Goal: Task Accomplishment & Management: Manage account settings

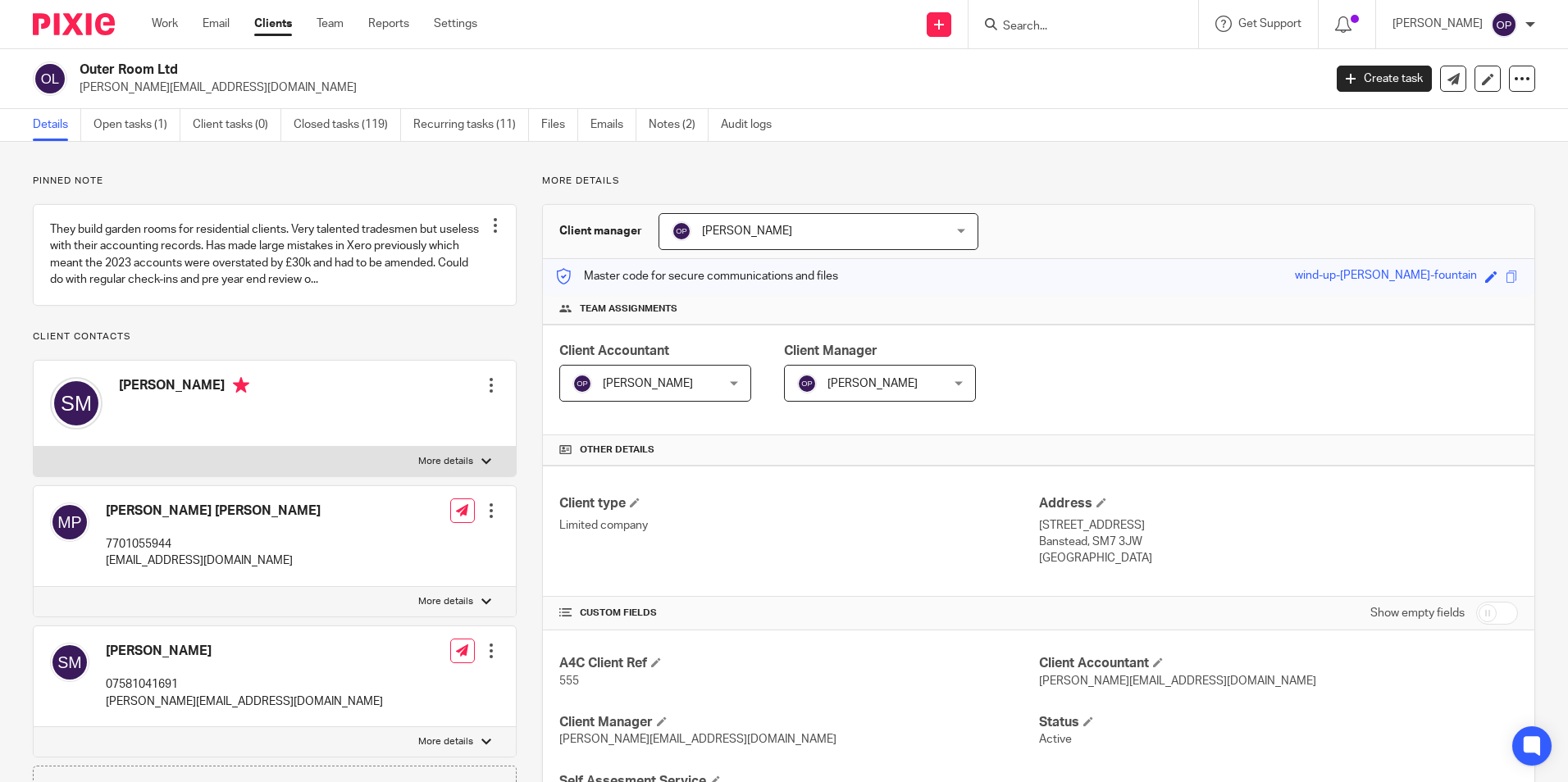
scroll to position [902, 0]
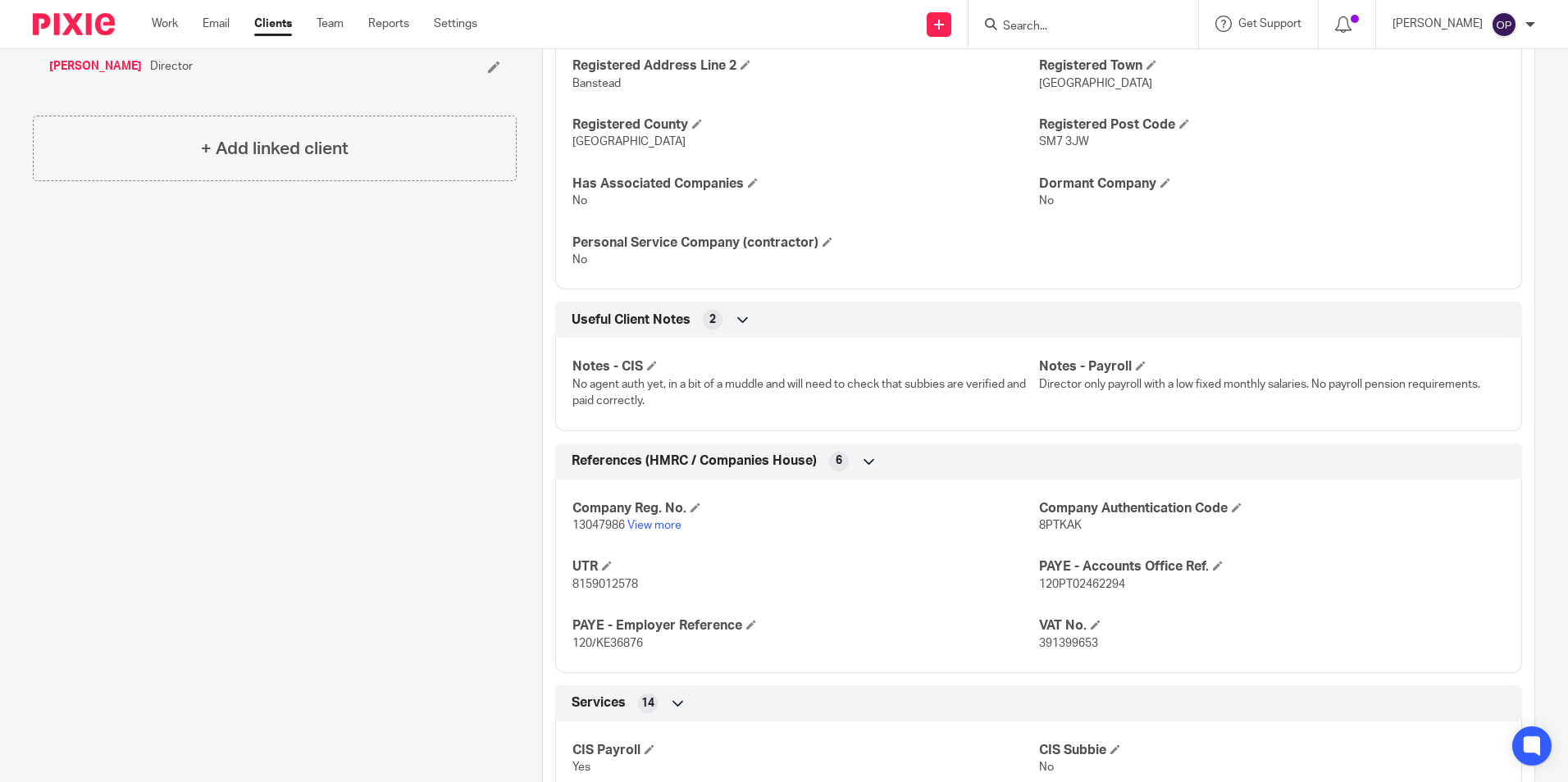
click at [1063, 31] on input "Search" at bounding box center [1075, 26] width 148 height 14
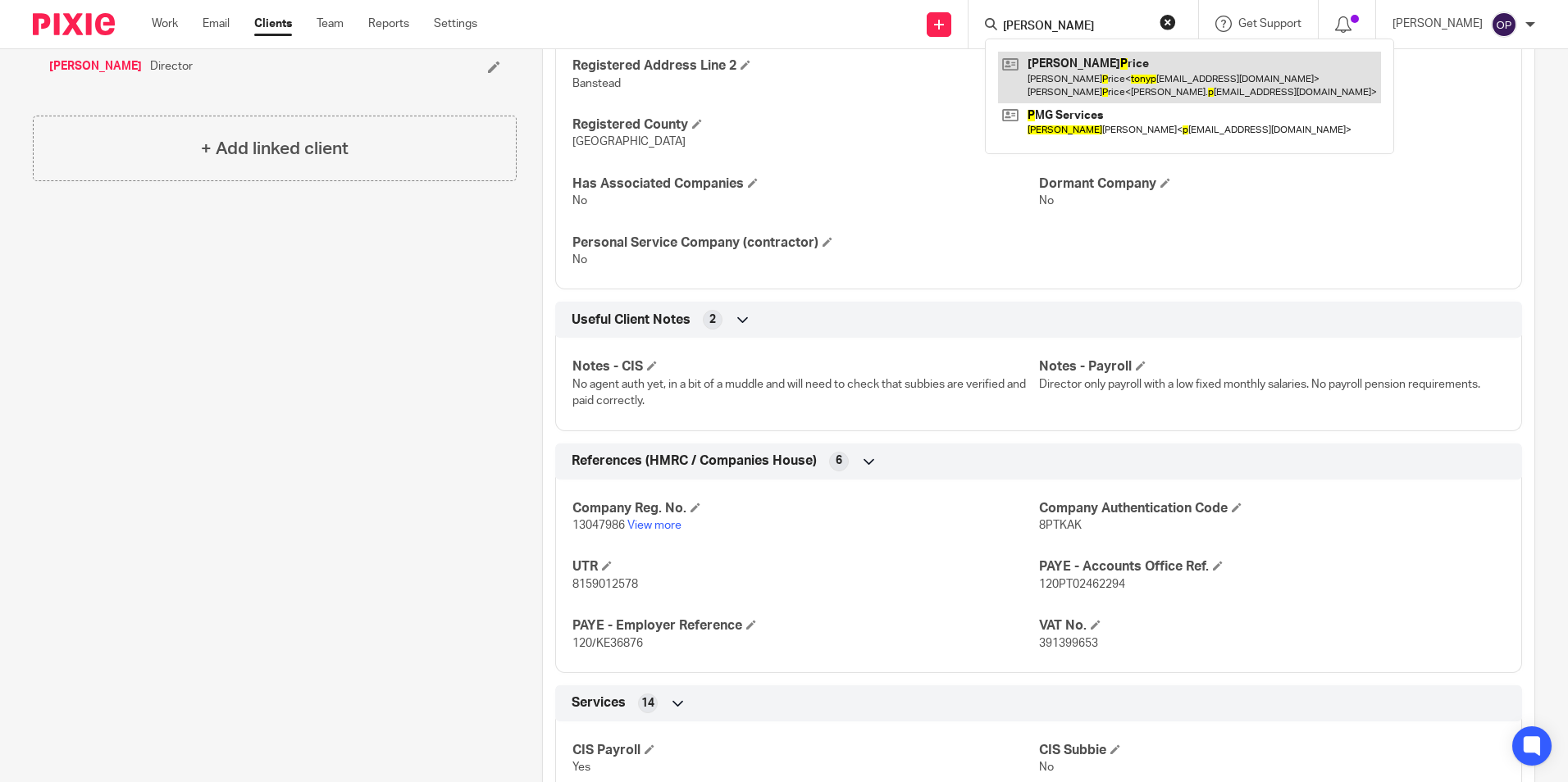
type input "tony p"
drag, startPoint x: 1130, startPoint y: 73, endPoint x: 1124, endPoint y: 80, distance: 9.2
click at [1130, 73] on link at bounding box center [1189, 78] width 383 height 51
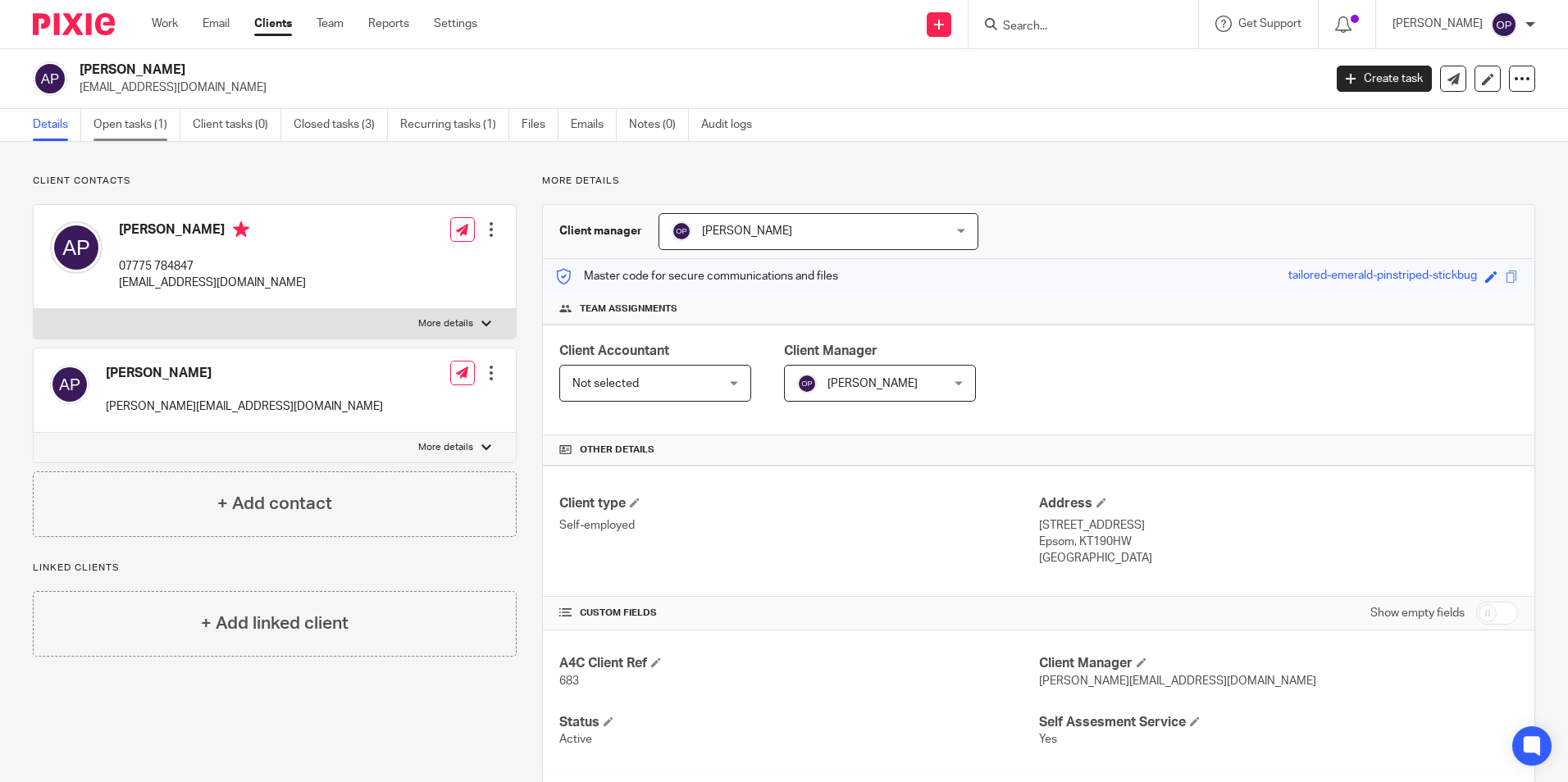
click at [121, 118] on link "Open tasks (1)" at bounding box center [137, 125] width 87 height 32
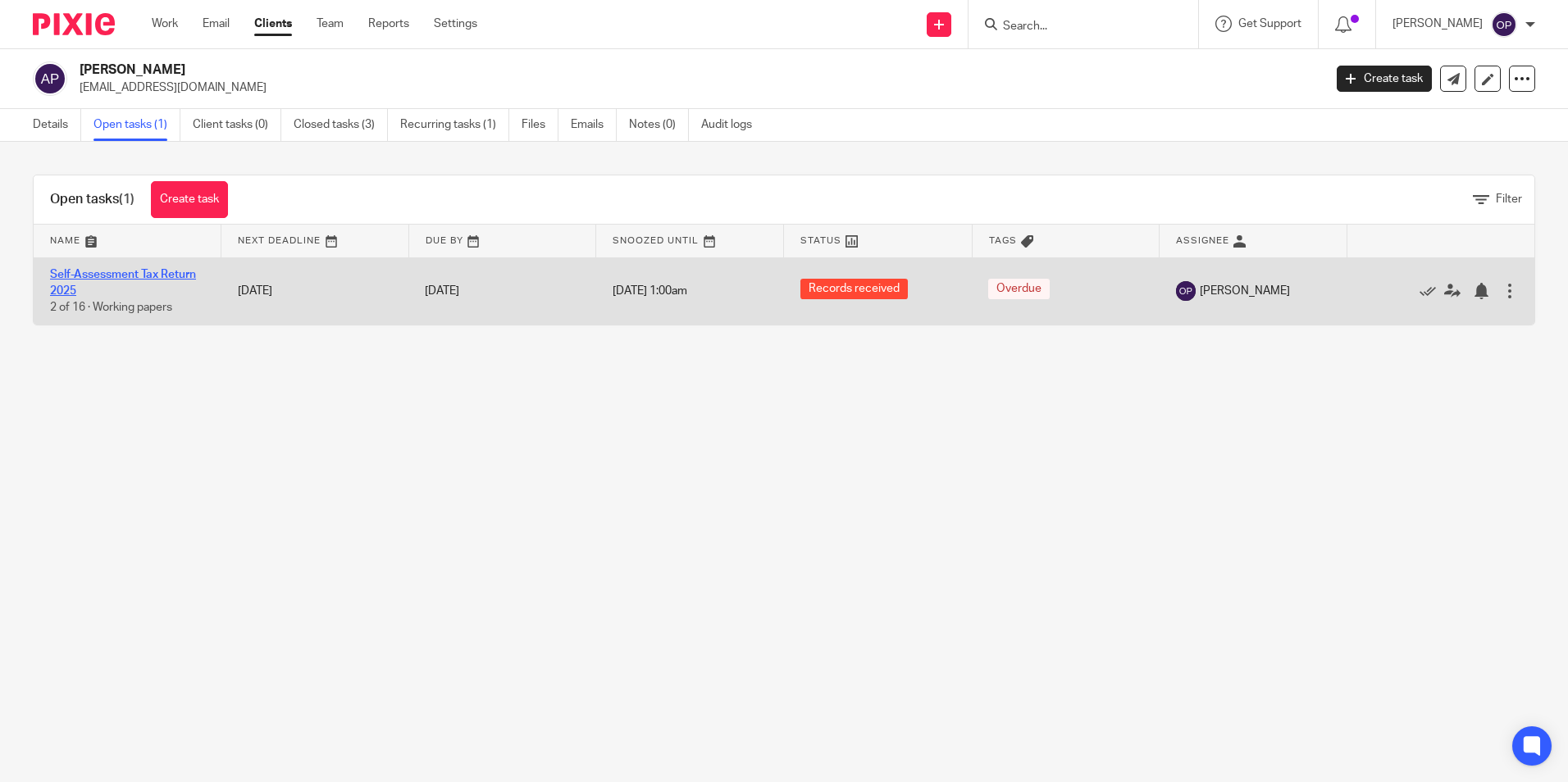
click at [172, 275] on link "Self-Assessment Tax Return 2025" at bounding box center [123, 282] width 146 height 28
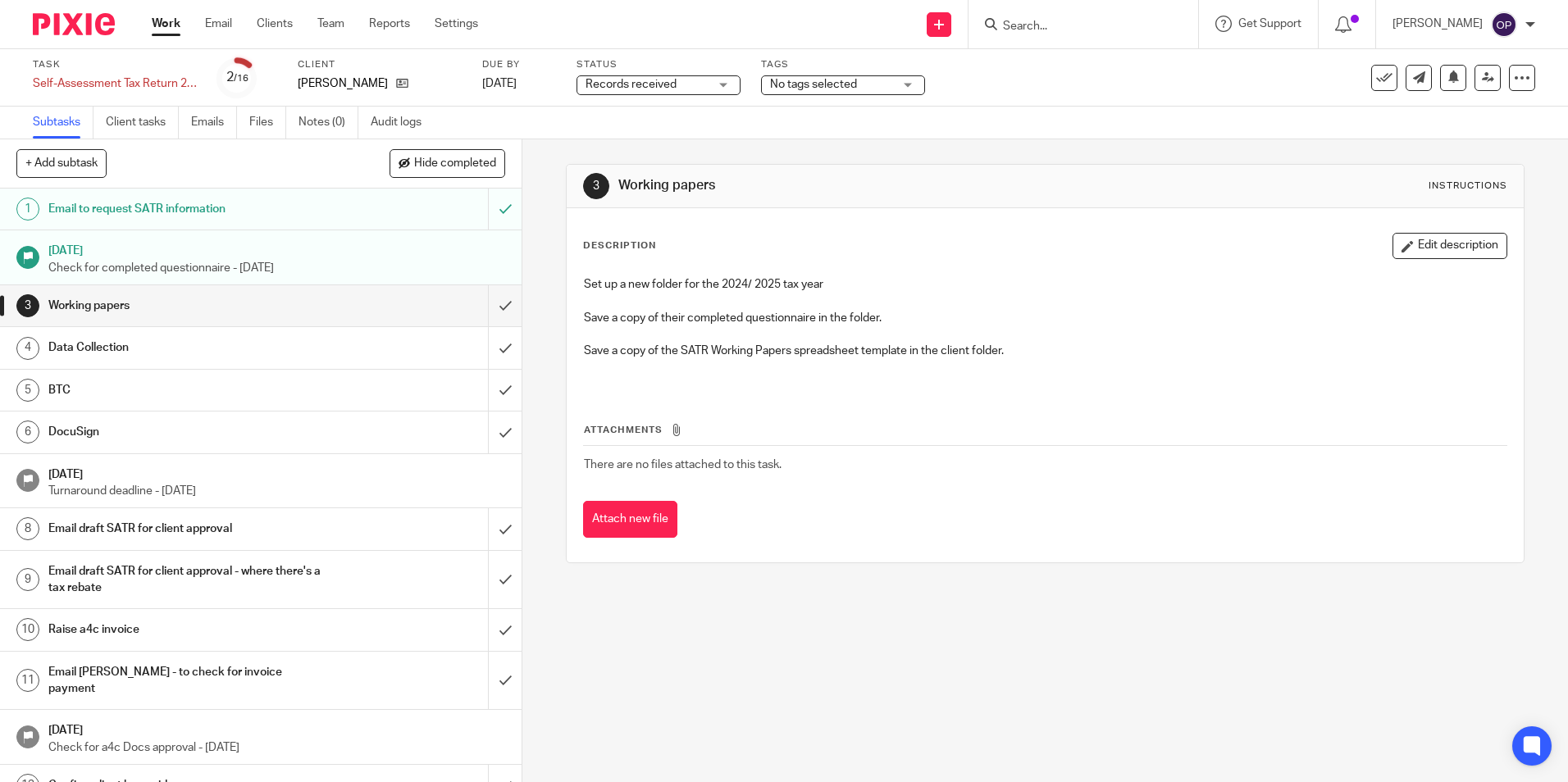
click at [663, 89] on span "Records received" at bounding box center [630, 84] width 91 height 11
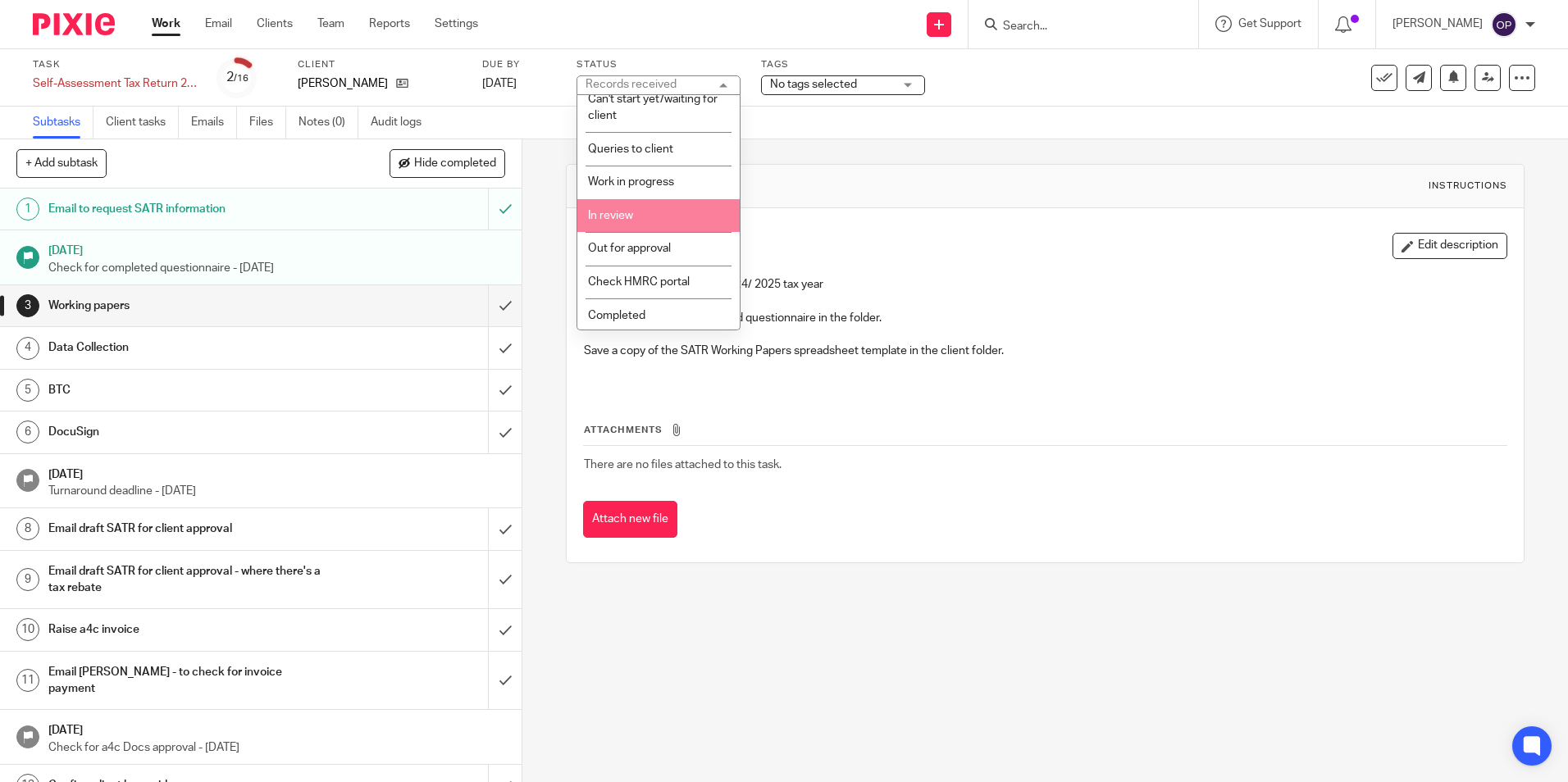
scroll to position [115, 0]
click at [648, 253] on li "Out for approval" at bounding box center [659, 246] width 162 height 33
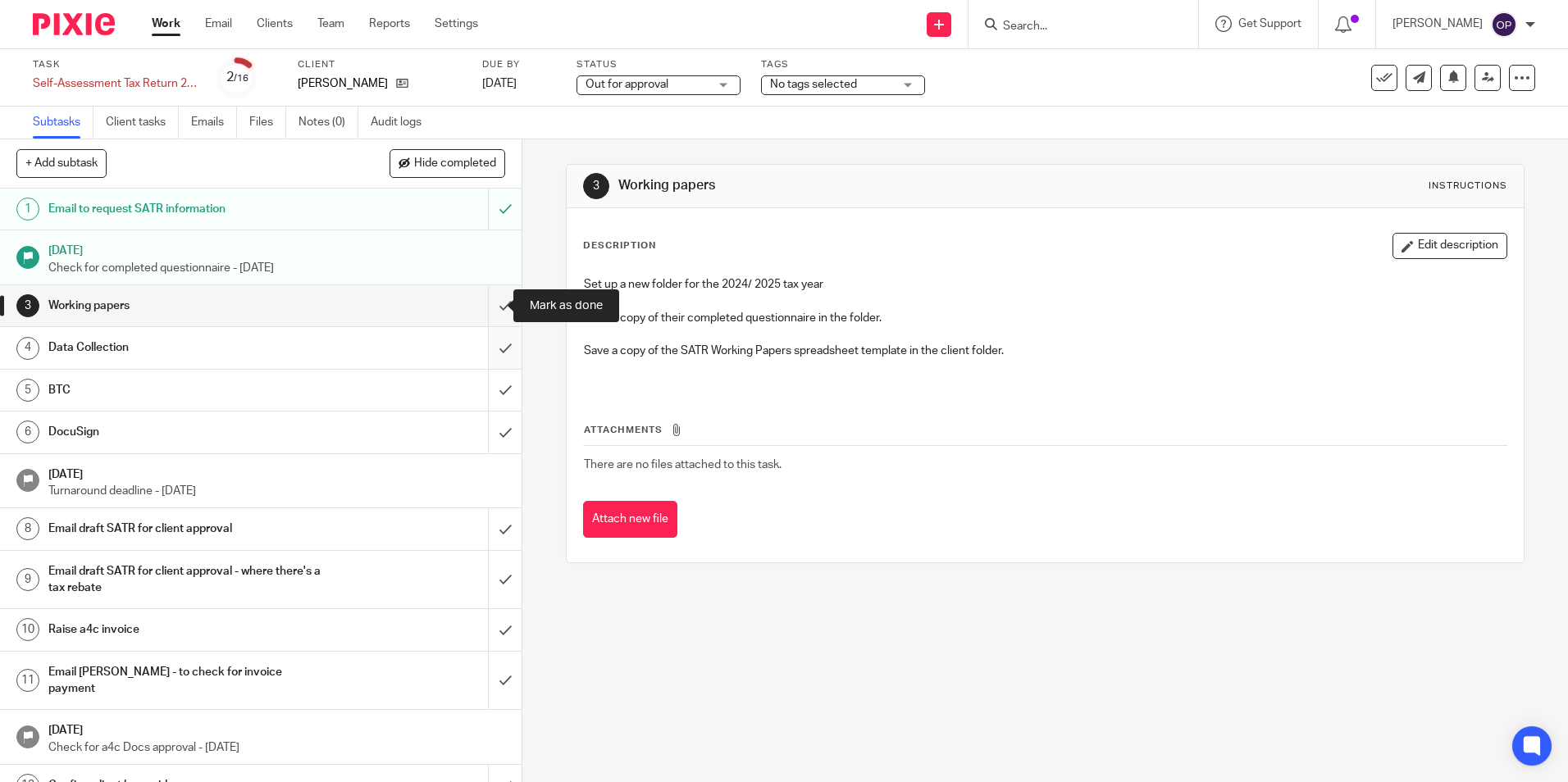
drag, startPoint x: 492, startPoint y: 310, endPoint x: 489, endPoint y: 354, distance: 44.1
click at [491, 310] on input "submit" at bounding box center [260, 306] width 521 height 41
click at [488, 360] on input "submit" at bounding box center [260, 348] width 521 height 41
click at [477, 394] on input "submit" at bounding box center [260, 391] width 521 height 41
click at [473, 439] on input "submit" at bounding box center [260, 432] width 521 height 41
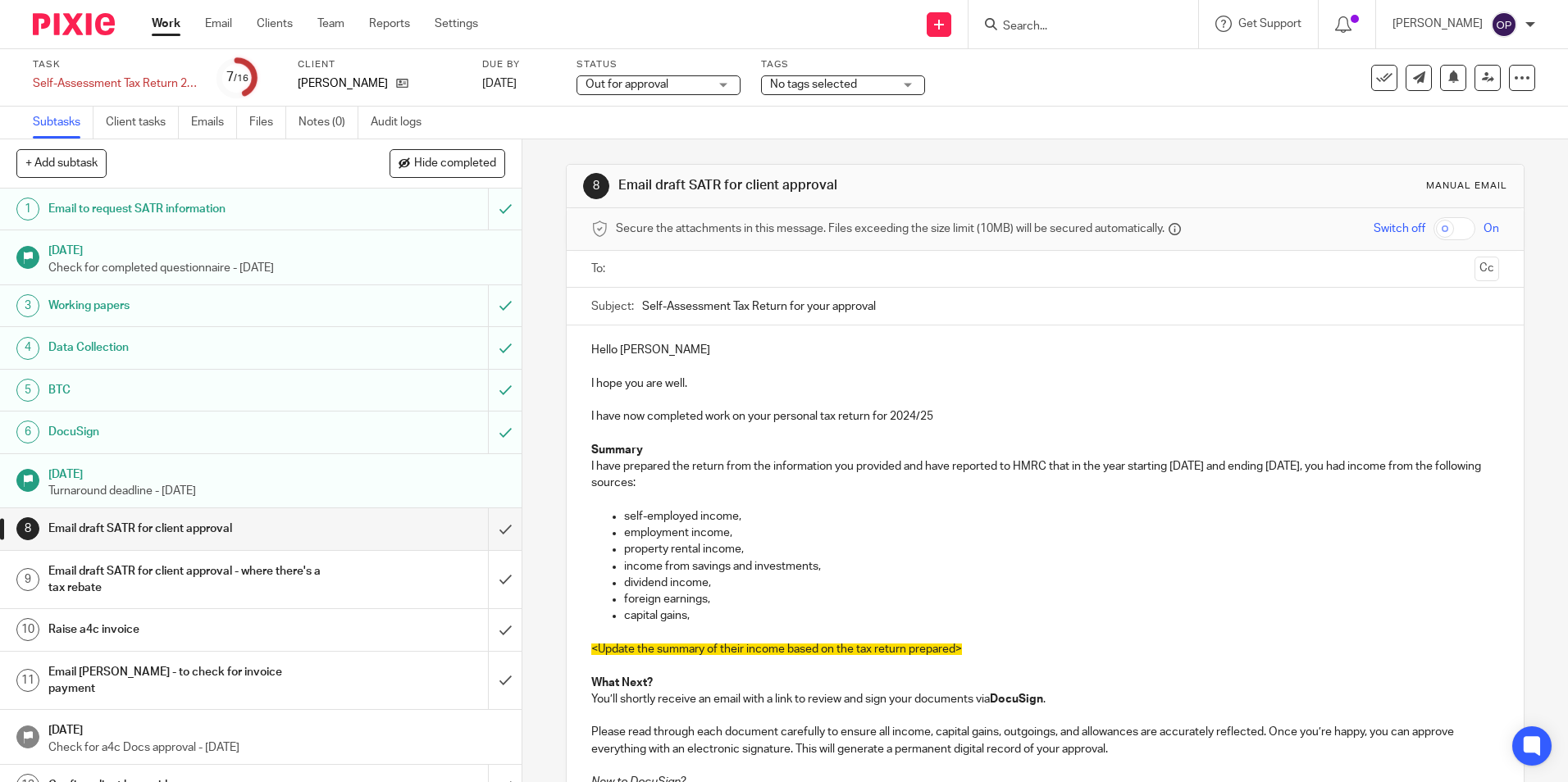
scroll to position [246, 0]
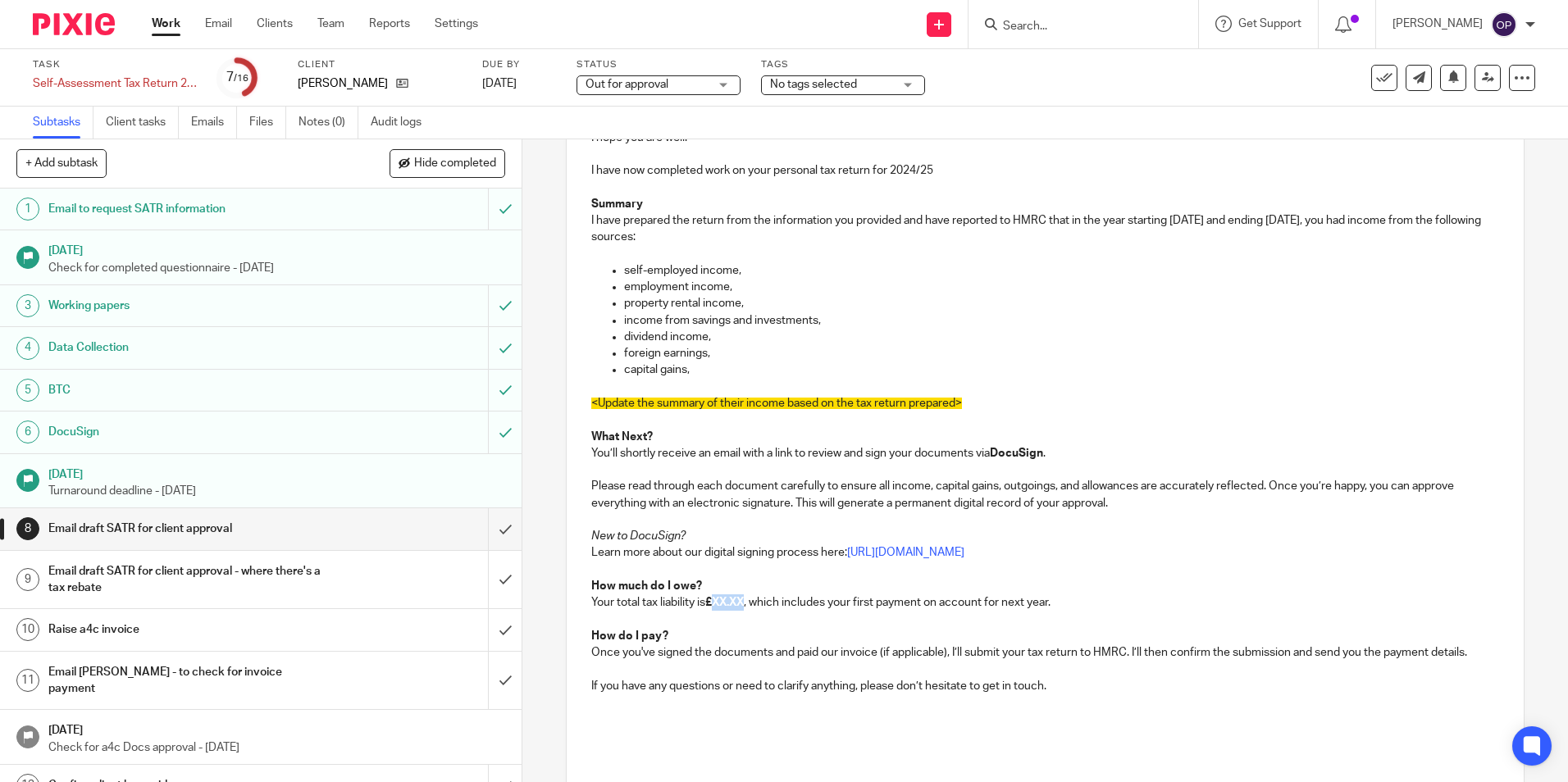
drag, startPoint x: 746, startPoint y: 603, endPoint x: 711, endPoint y: 606, distance: 35.1
click at [711, 606] on strong "£XX.XX" at bounding box center [724, 602] width 38 height 11
drag, startPoint x: 1038, startPoint y: 403, endPoint x: 1372, endPoint y: 229, distance: 376.6
click at [1372, 229] on div "Hello Tony I hope you are well. I have now completed work on your personal tax …" at bounding box center [1044, 417] width 956 height 676
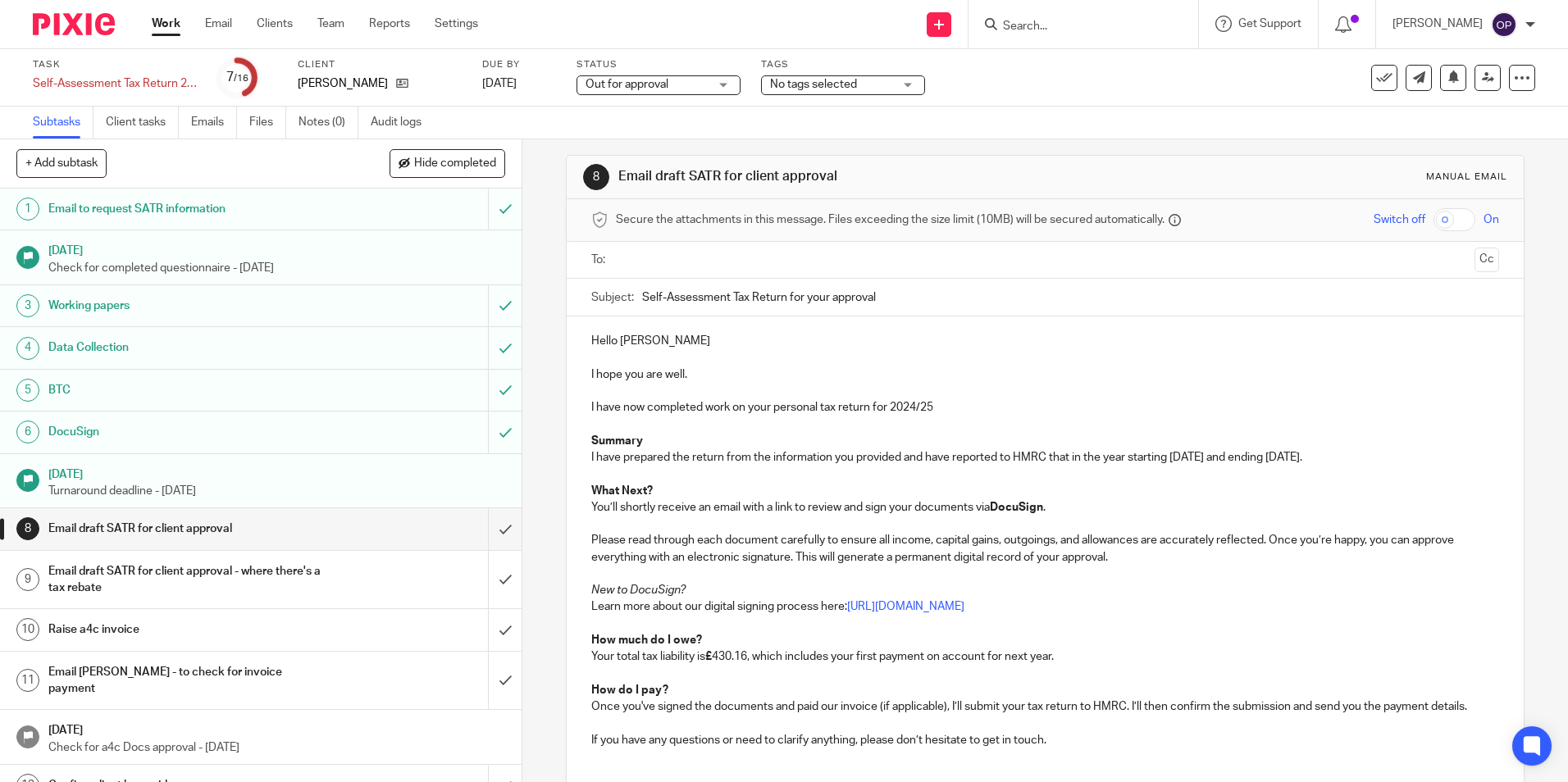
scroll to position [0, 0]
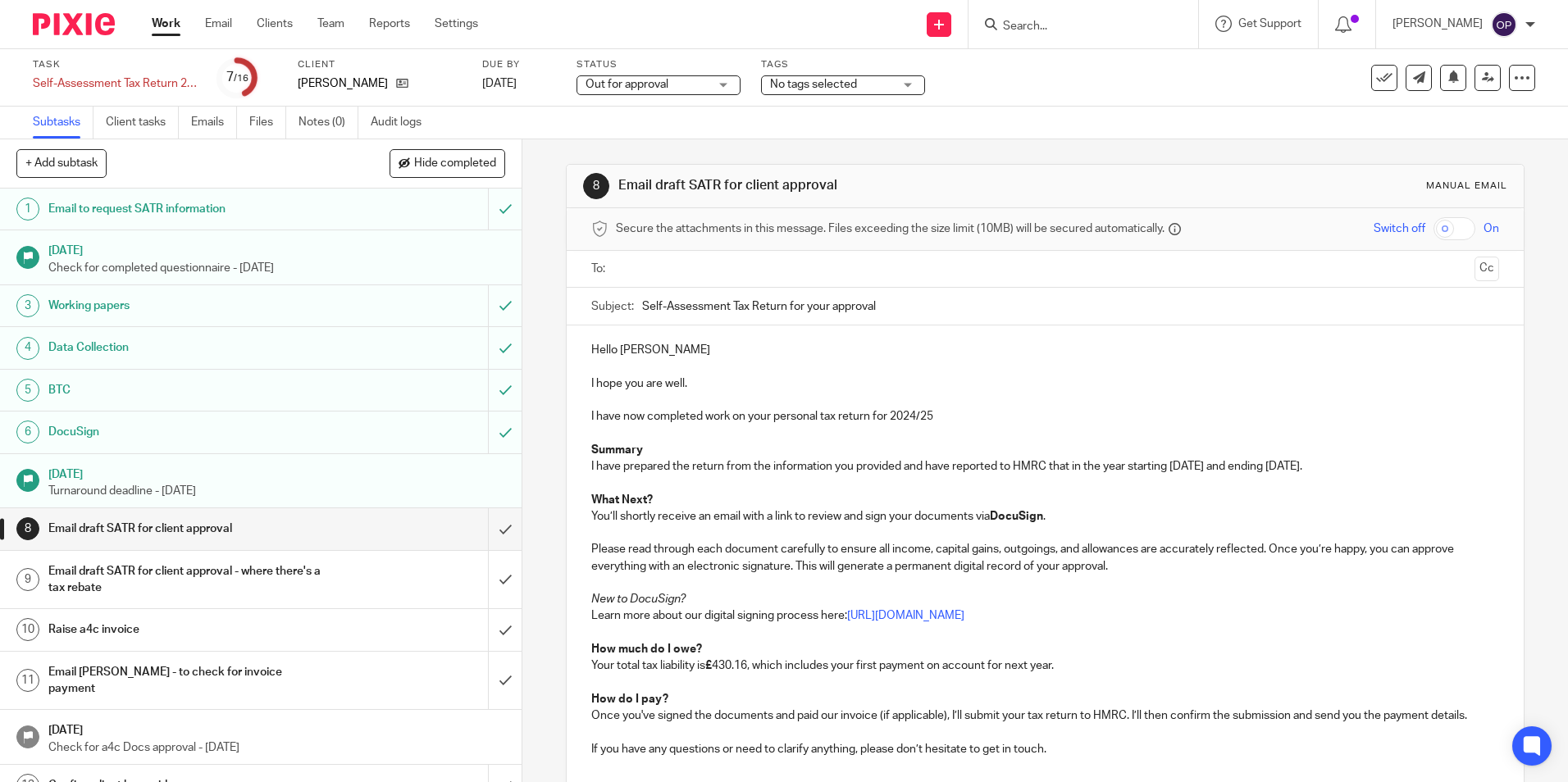
click at [713, 266] on input "text" at bounding box center [1044, 269] width 845 height 19
click at [1475, 270] on button "Cc" at bounding box center [1487, 270] width 25 height 25
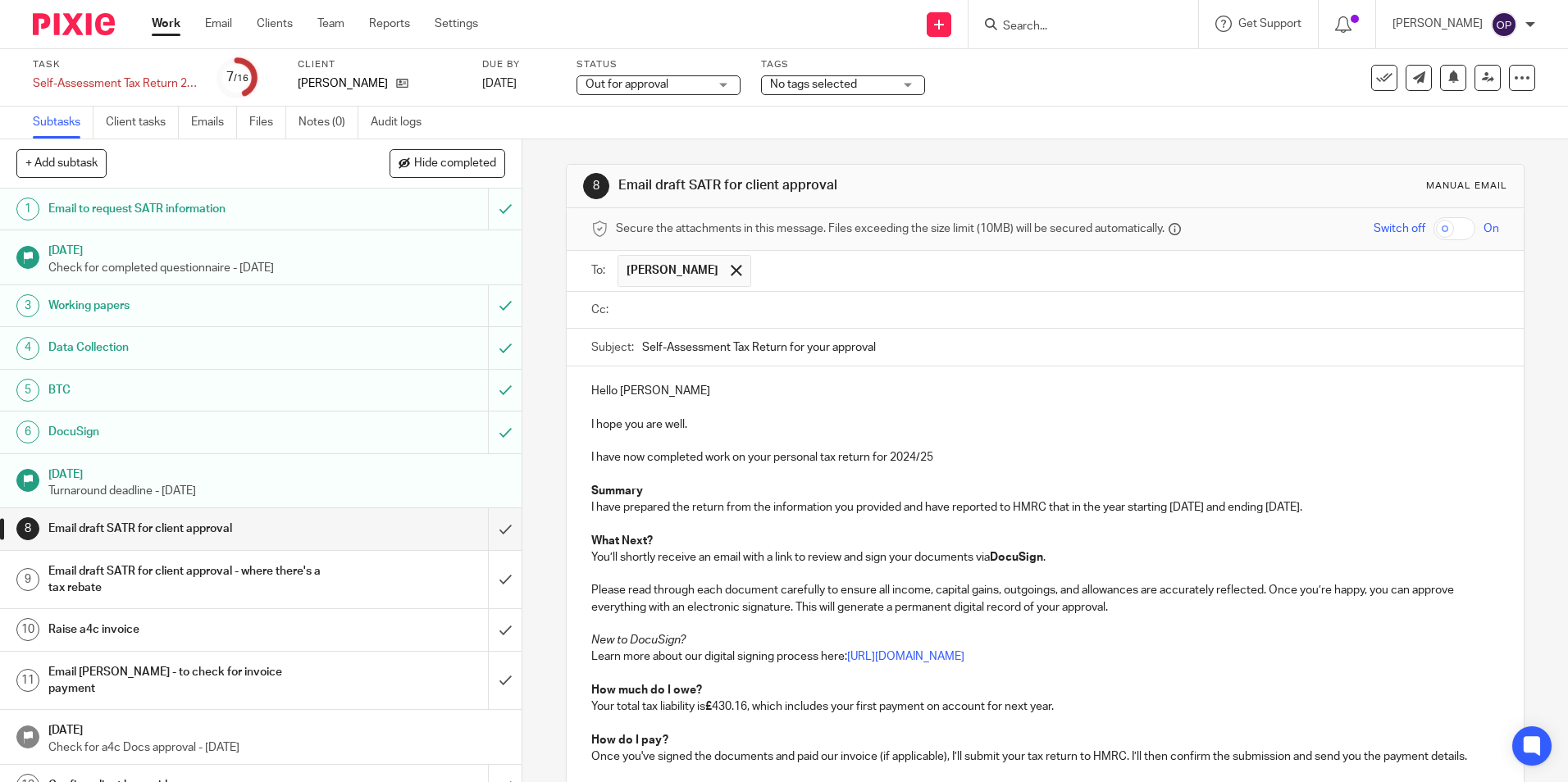
click at [740, 312] on input "text" at bounding box center [1057, 310] width 870 height 19
click at [666, 387] on p "Hello Tony" at bounding box center [1044, 394] width 907 height 16
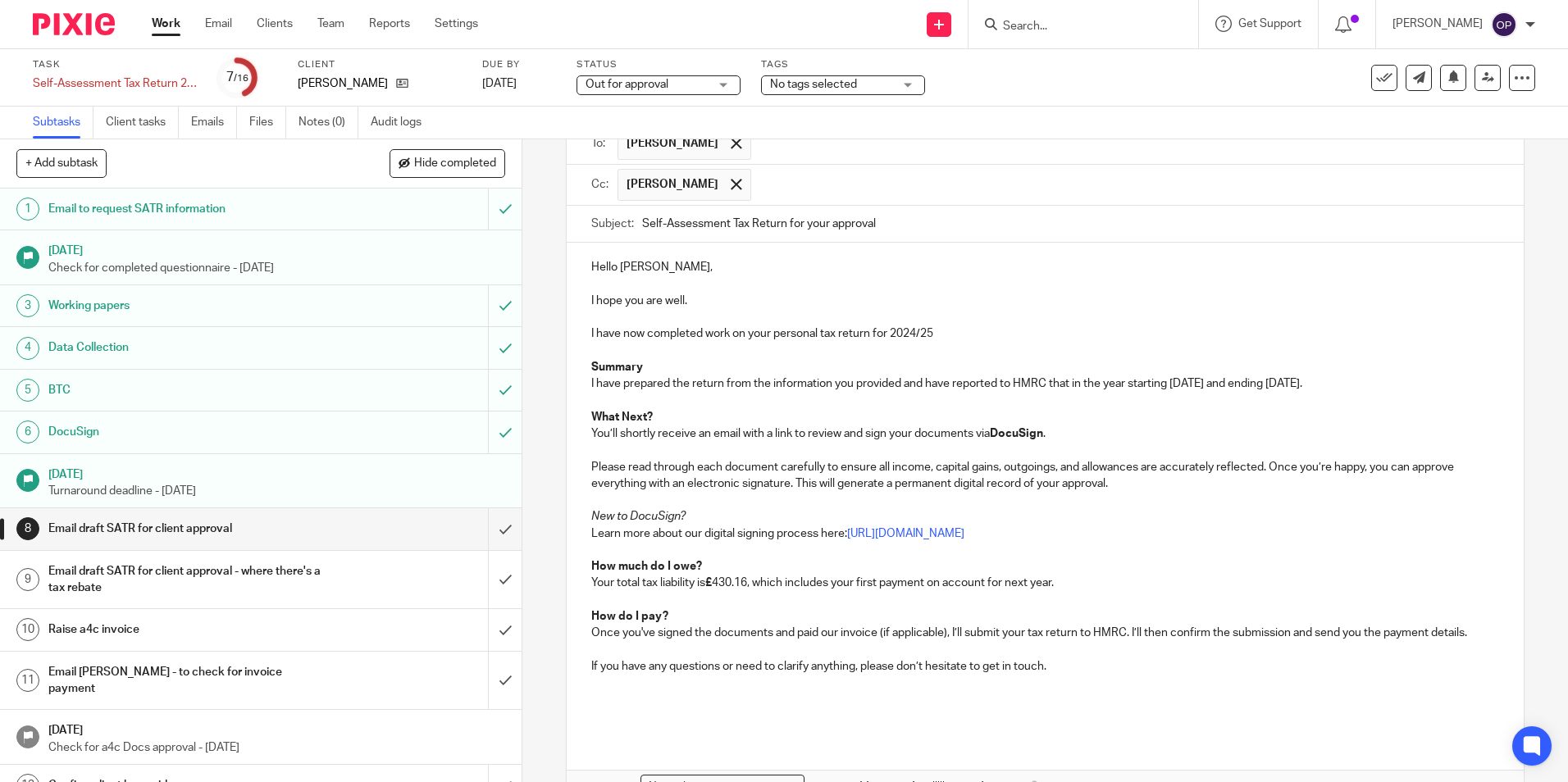
scroll to position [229, 0]
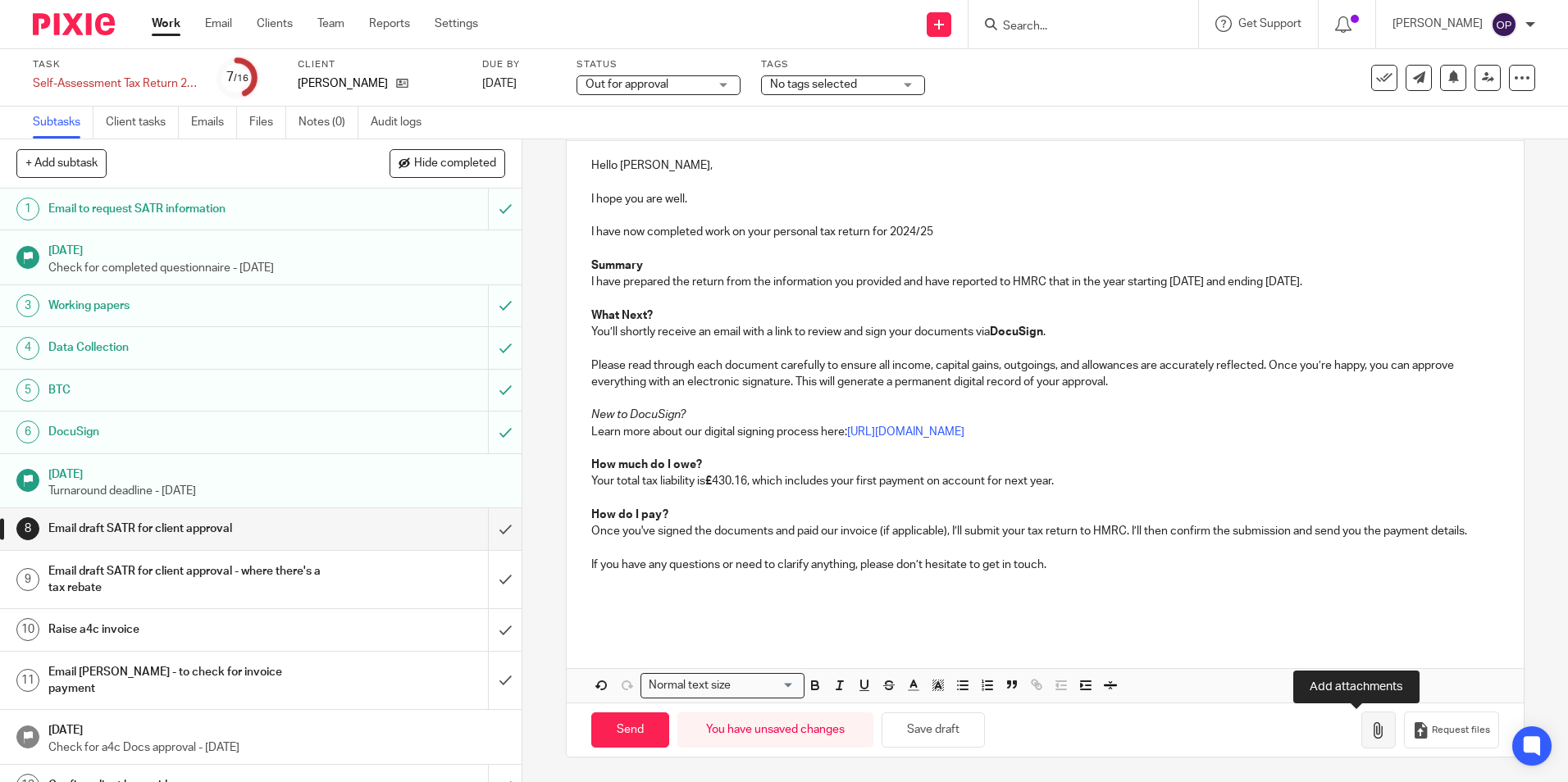
click at [1363, 740] on button "button" at bounding box center [1379, 730] width 34 height 37
click at [641, 736] on input "Send" at bounding box center [630, 729] width 78 height 35
type input "Sent"
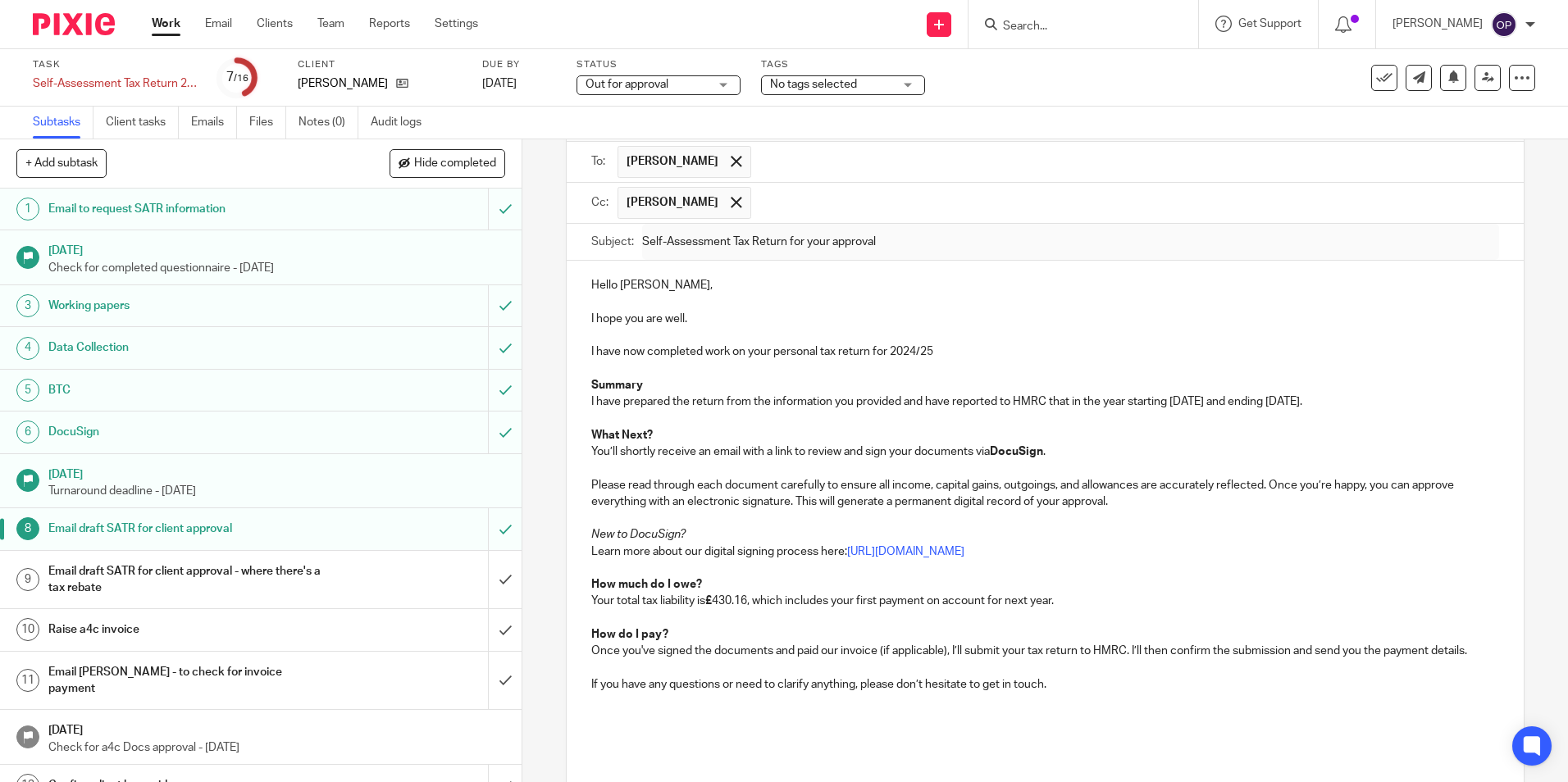
scroll to position [0, 0]
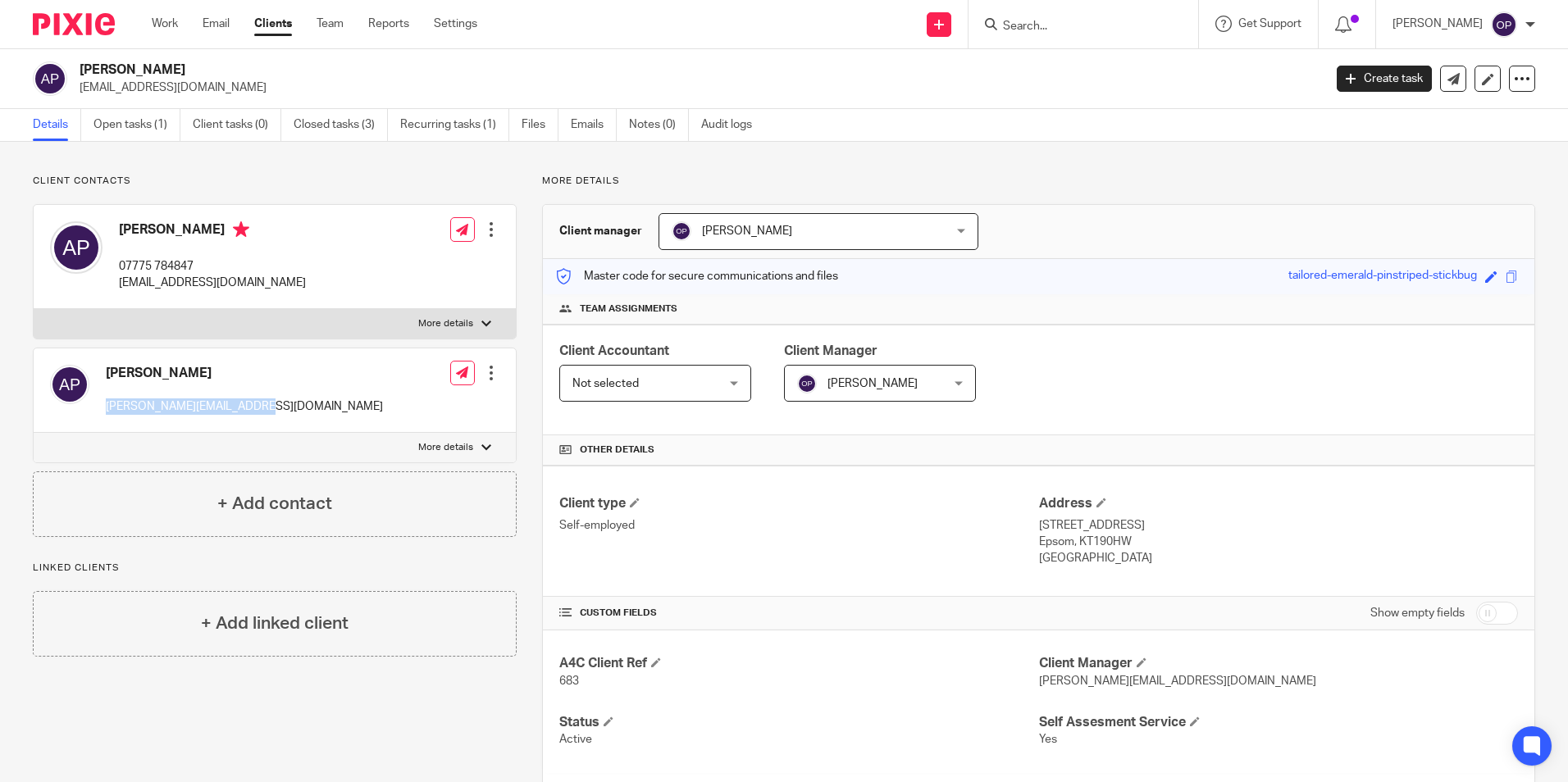
drag, startPoint x: 263, startPoint y: 404, endPoint x: 108, endPoint y: 411, distance: 155.2
click at [108, 411] on div "[PERSON_NAME] [PERSON_NAME][EMAIL_ADDRESS][DOMAIN_NAME] Edit contact Create cli…" at bounding box center [274, 391] width 482 height 84
copy p "[PERSON_NAME][EMAIL_ADDRESS][DOMAIN_NAME]"
